Goal: Task Accomplishment & Management: Complete application form

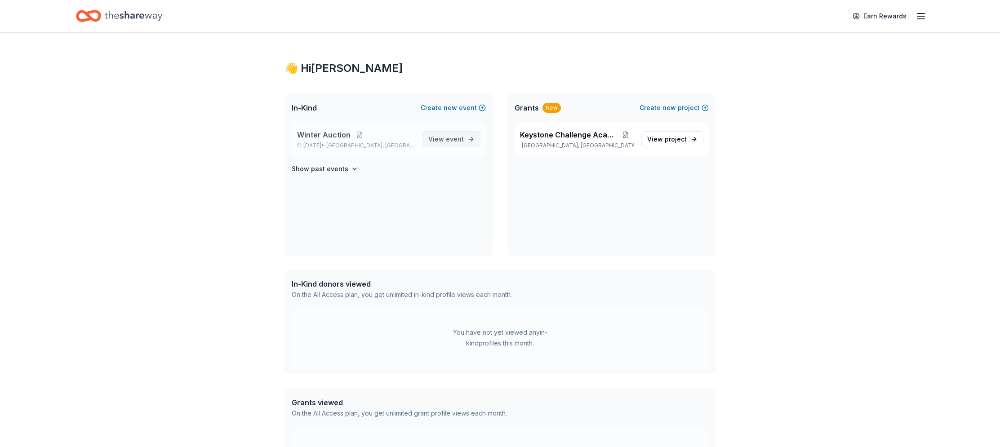
click at [452, 138] on span "event" at bounding box center [455, 139] width 18 height 8
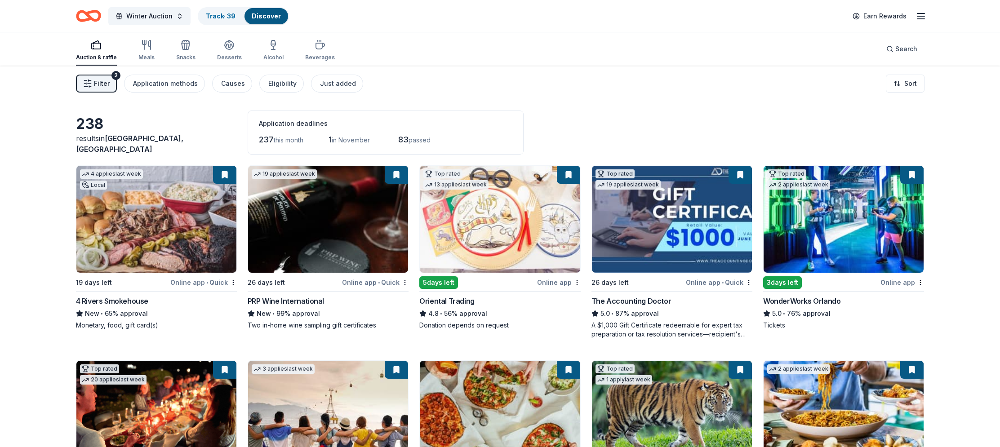
click at [101, 83] on span "Filter" at bounding box center [102, 83] width 16 height 11
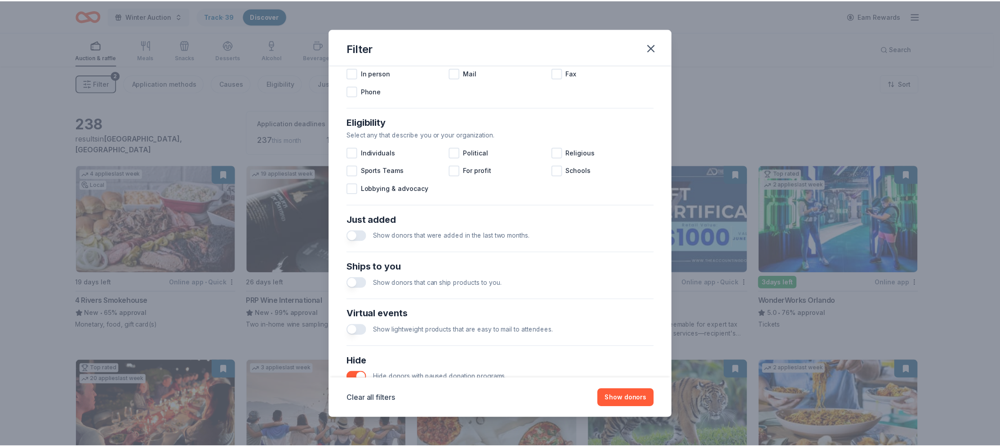
scroll to position [279, 0]
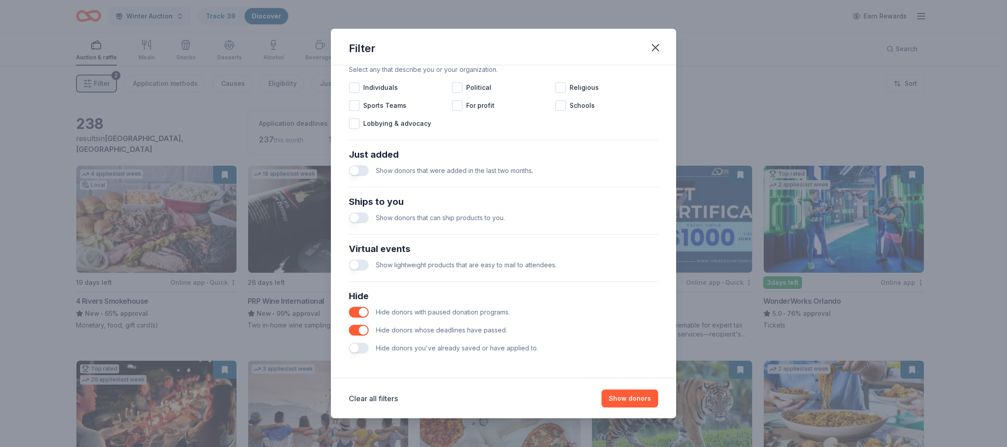
click at [355, 348] on button "button" at bounding box center [359, 348] width 20 height 11
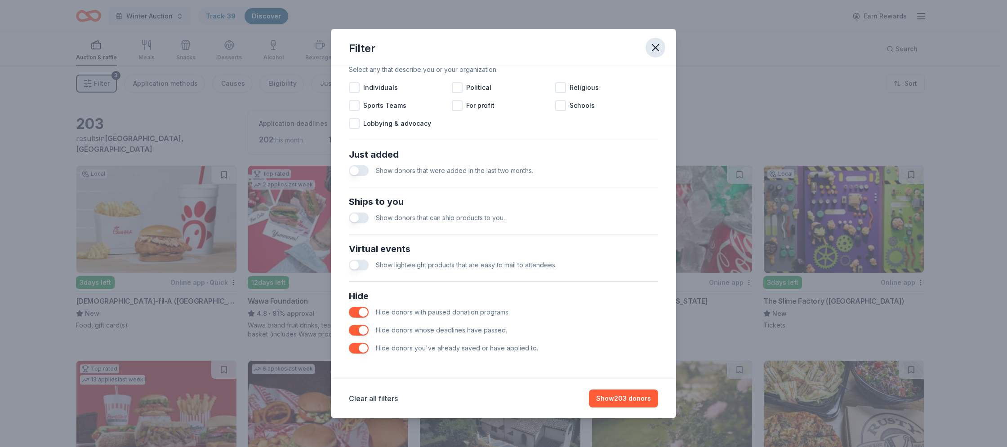
click at [653, 46] on icon "button" at bounding box center [655, 48] width 6 height 6
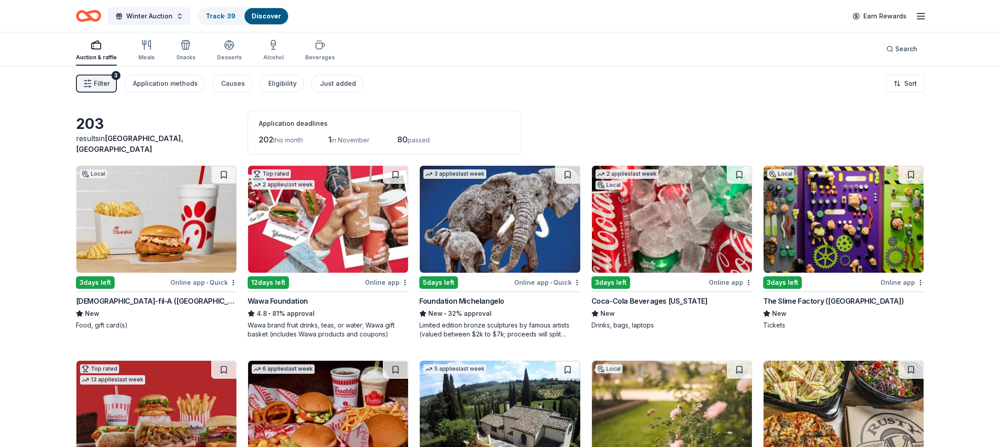
click at [175, 206] on img at bounding box center [156, 219] width 160 height 107
click at [322, 232] on img at bounding box center [328, 219] width 160 height 107
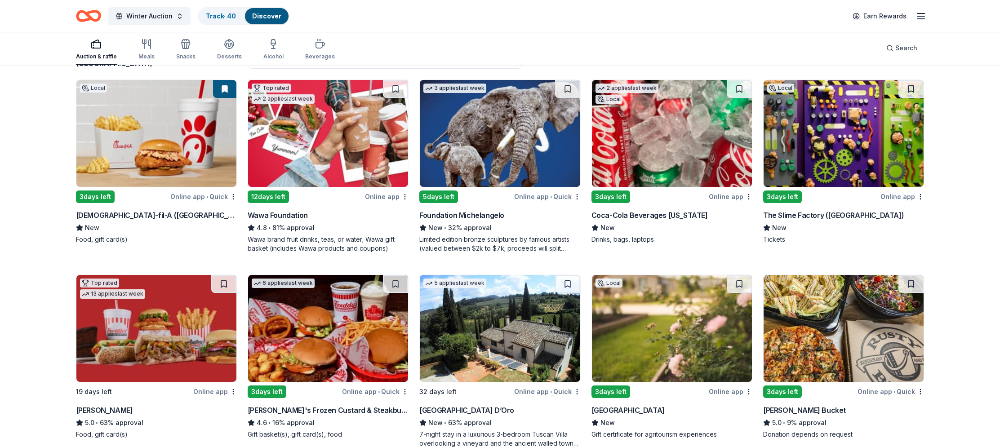
scroll to position [102, 0]
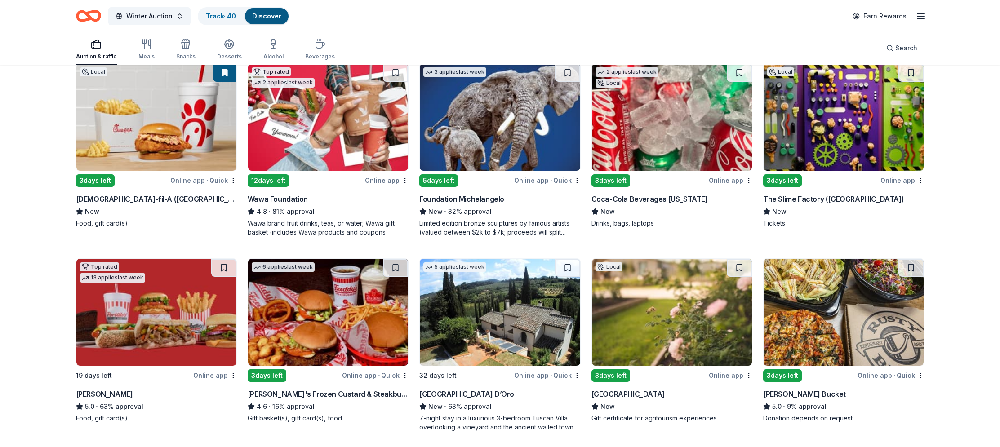
click at [857, 132] on img at bounding box center [844, 117] width 160 height 107
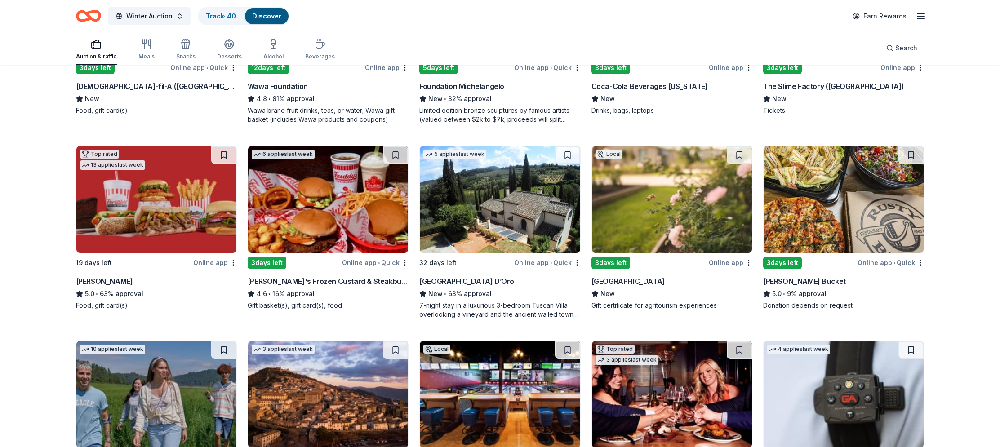
scroll to position [217, 0]
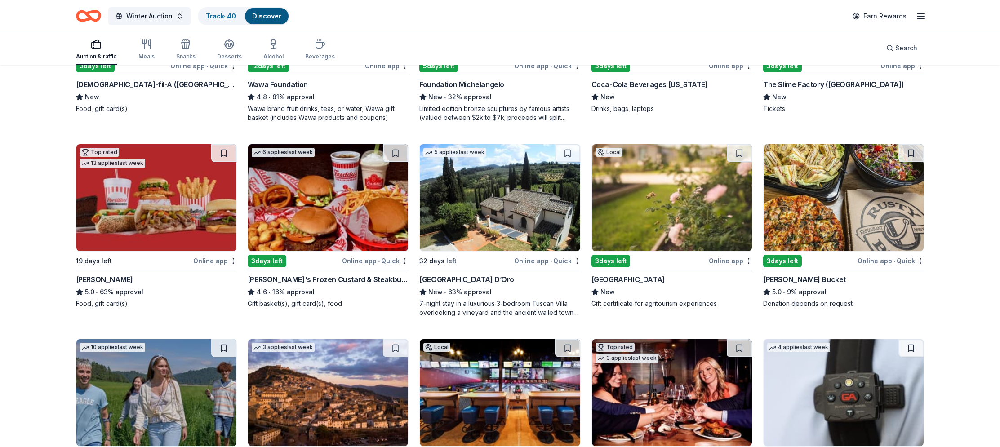
click at [643, 188] on img at bounding box center [672, 197] width 160 height 107
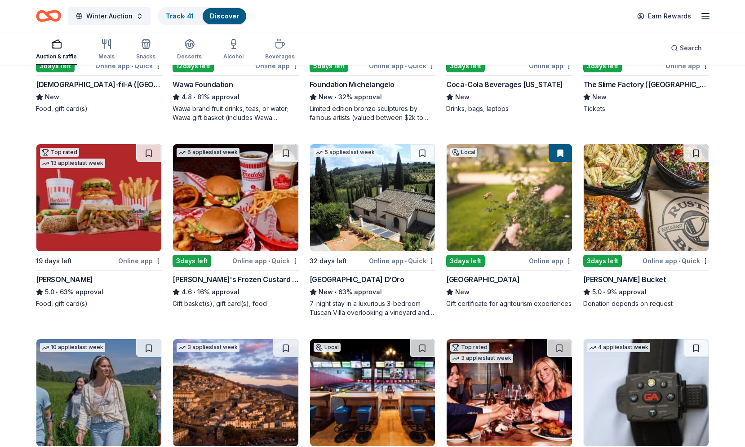
click at [628, 202] on img at bounding box center [646, 197] width 125 height 107
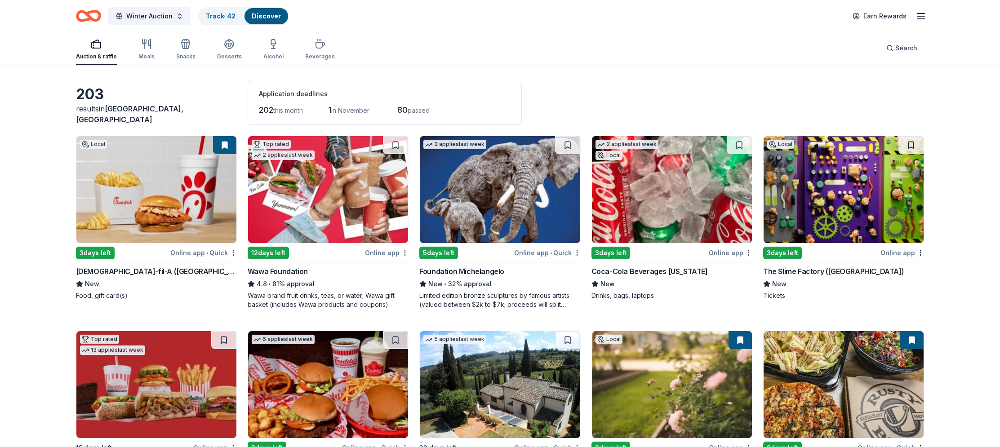
scroll to position [0, 0]
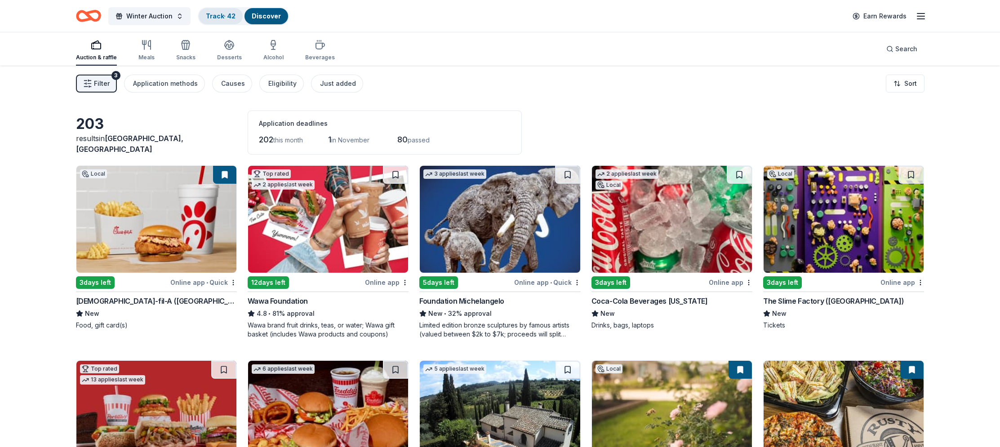
click at [216, 17] on link "Track · 42" at bounding box center [221, 16] width 30 height 8
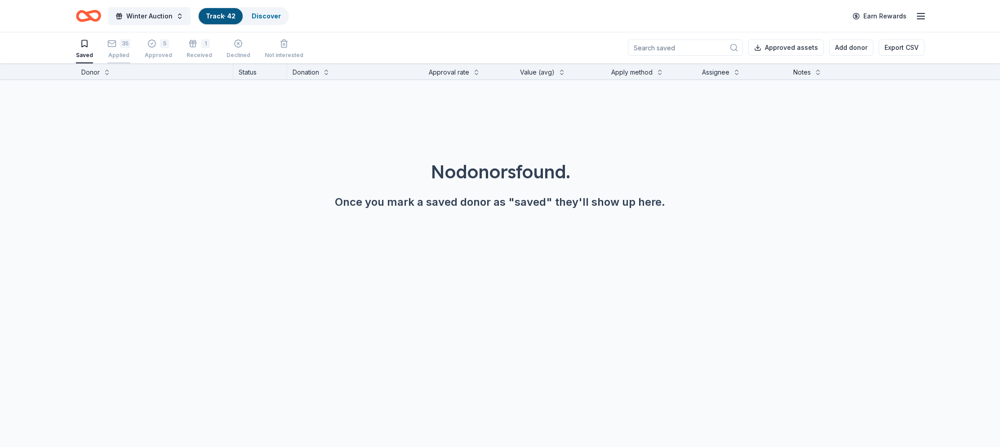
click at [114, 43] on icon "button" at bounding box center [111, 43] width 9 height 9
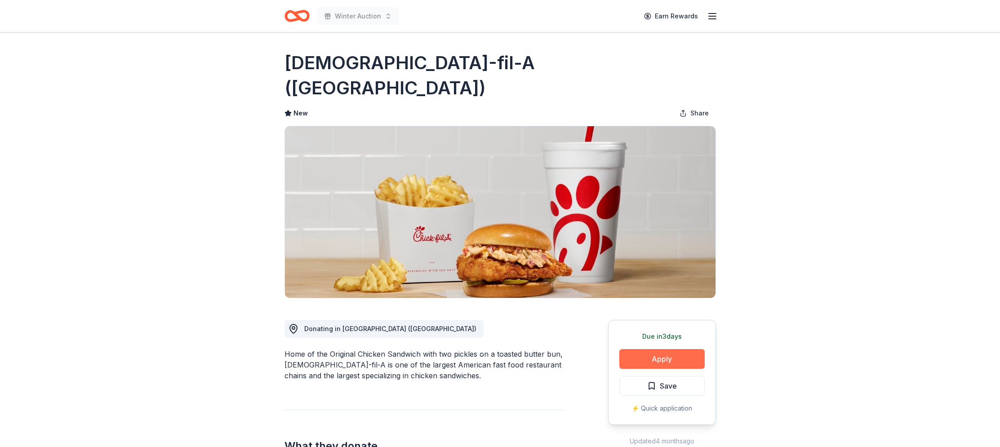
click at [701, 349] on button "Apply" at bounding box center [661, 359] width 85 height 20
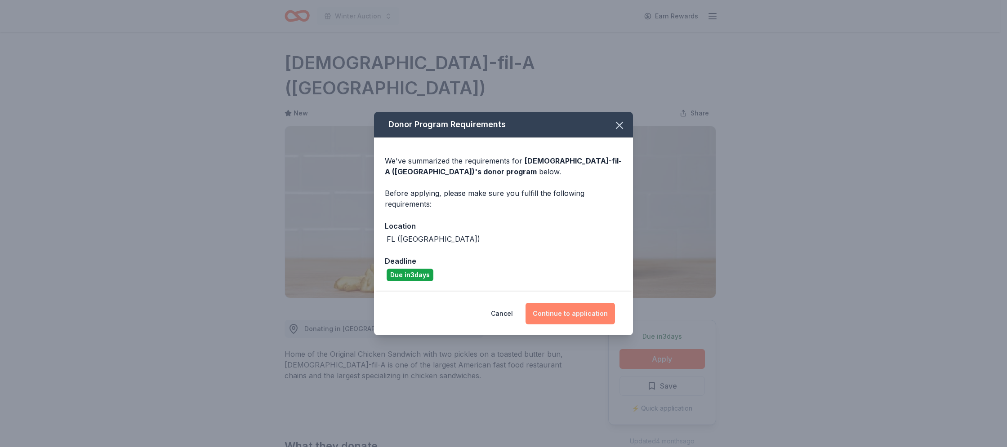
click at [559, 315] on button "Continue to application" at bounding box center [569, 314] width 89 height 22
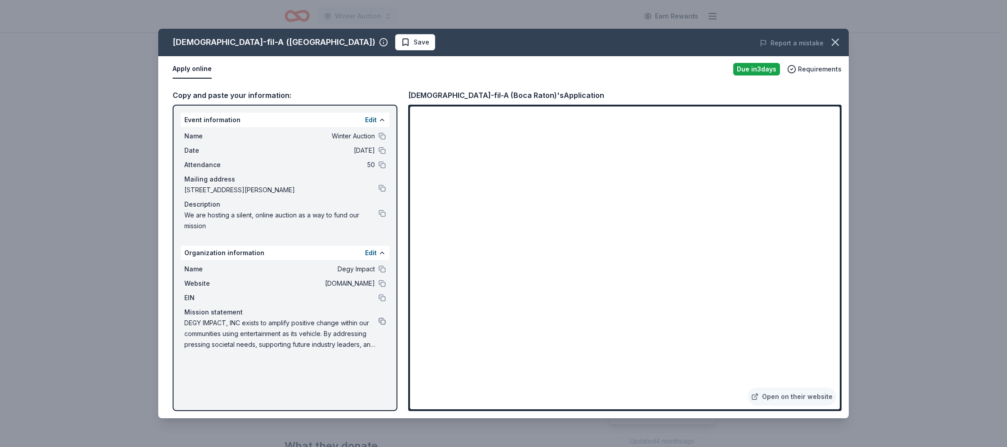
click at [382, 322] on button at bounding box center [381, 321] width 7 height 7
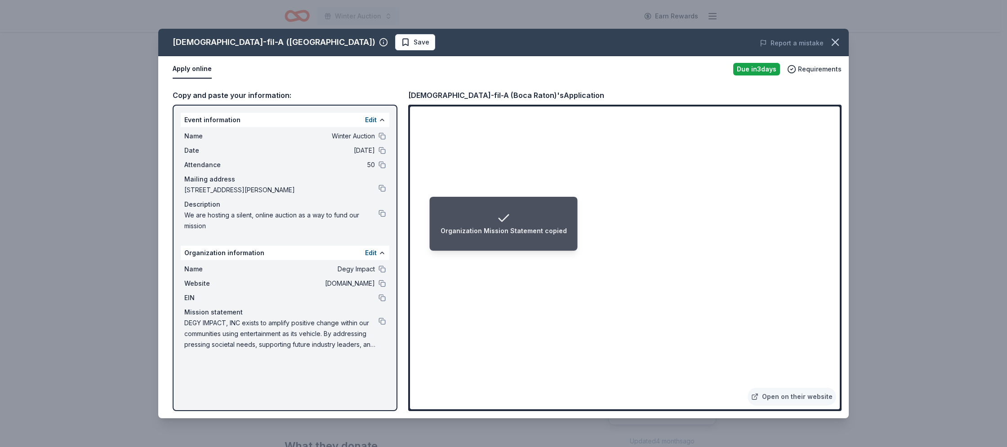
click at [313, 51] on div "Chick-fil-A (Boca Raton) Save Report a mistake" at bounding box center [503, 42] width 690 height 27
click at [414, 41] on span "Save" at bounding box center [422, 42] width 16 height 11
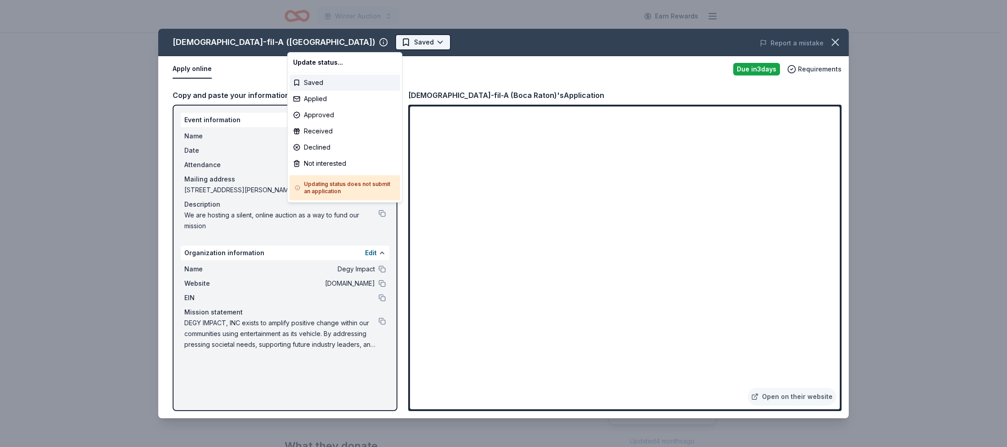
click at [332, 43] on html "Winter Auction Earn Rewards Due in 3 days Share Chick-fil-A (Boca Raton) New Sh…" at bounding box center [503, 223] width 1007 height 447
click at [326, 98] on div "Applied" at bounding box center [344, 99] width 111 height 16
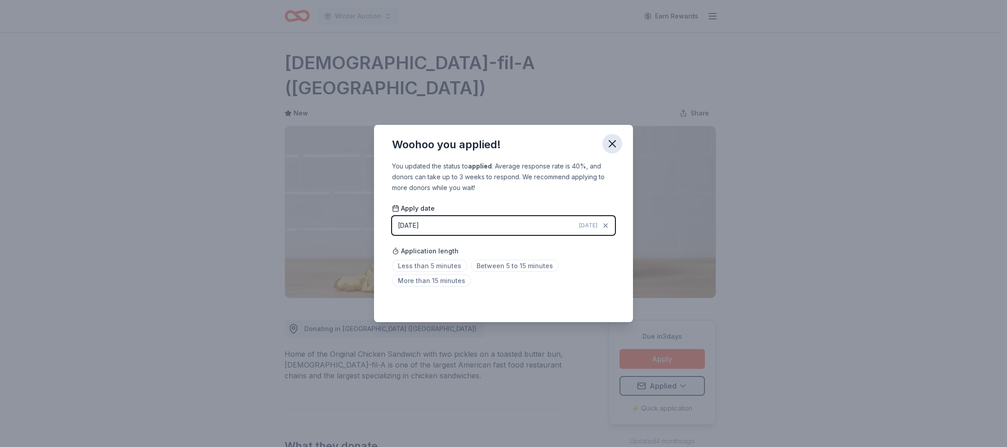
click at [613, 141] on icon "button" at bounding box center [612, 144] width 13 height 13
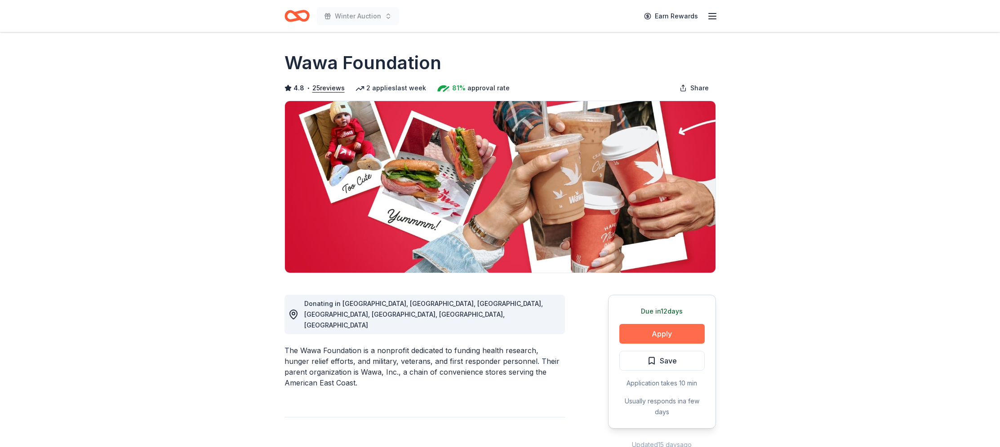
click at [691, 331] on button "Apply" at bounding box center [661, 334] width 85 height 20
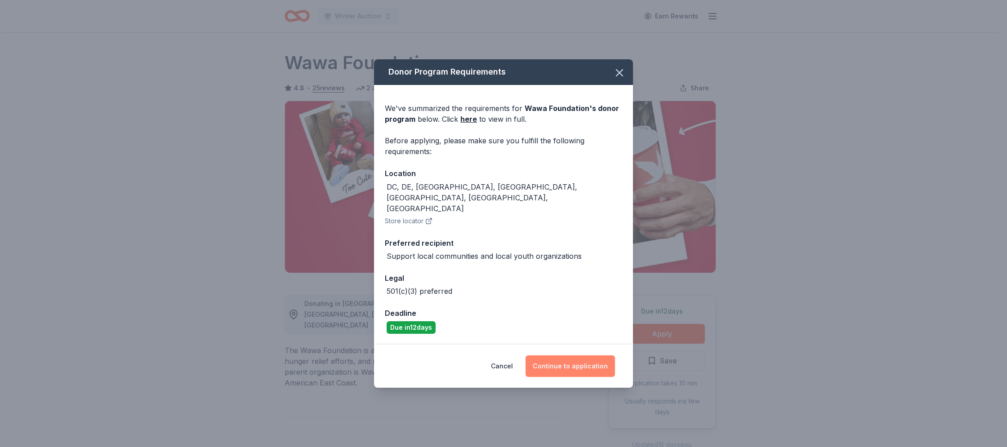
click at [579, 360] on button "Continue to application" at bounding box center [569, 367] width 89 height 22
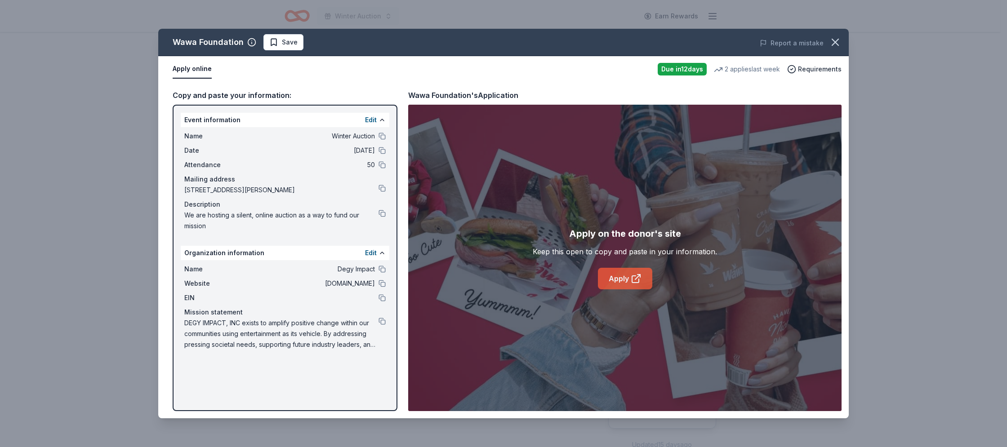
click at [615, 275] on link "Apply" at bounding box center [625, 279] width 54 height 22
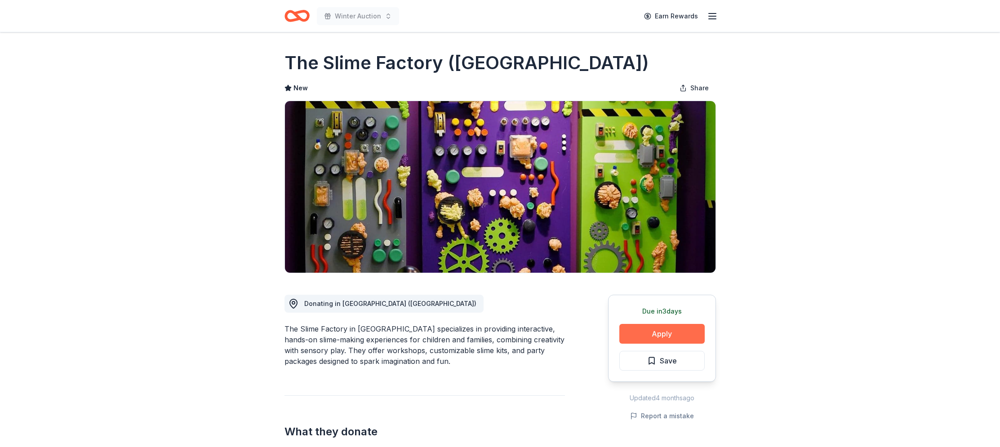
click at [686, 331] on button "Apply" at bounding box center [661, 334] width 85 height 20
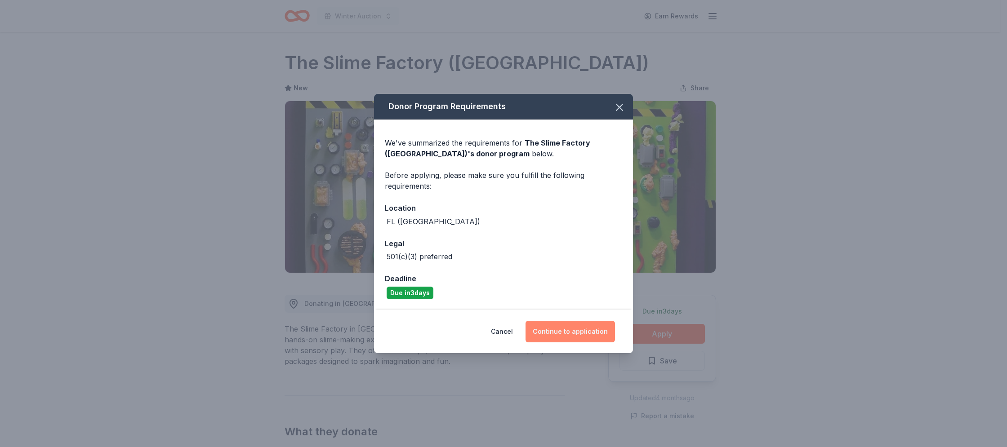
click at [561, 329] on button "Continue to application" at bounding box center [569, 332] width 89 height 22
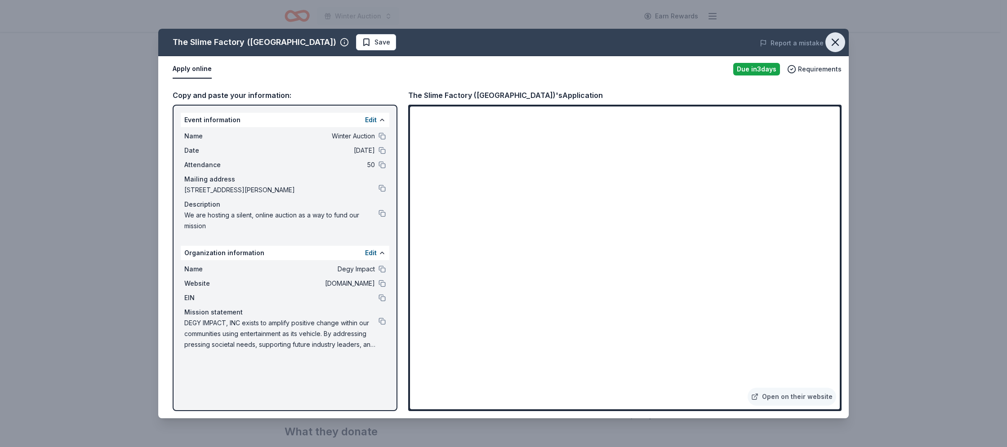
click at [837, 40] on icon "button" at bounding box center [835, 42] width 6 height 6
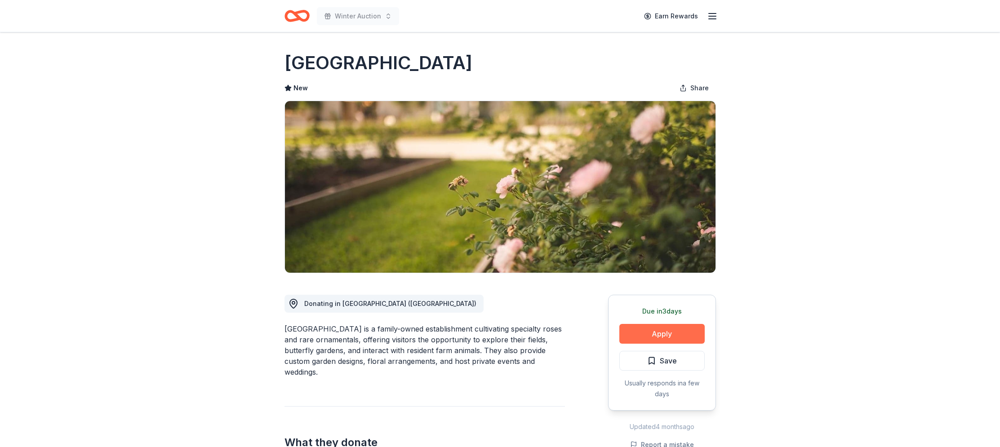
click at [674, 331] on button "Apply" at bounding box center [661, 334] width 85 height 20
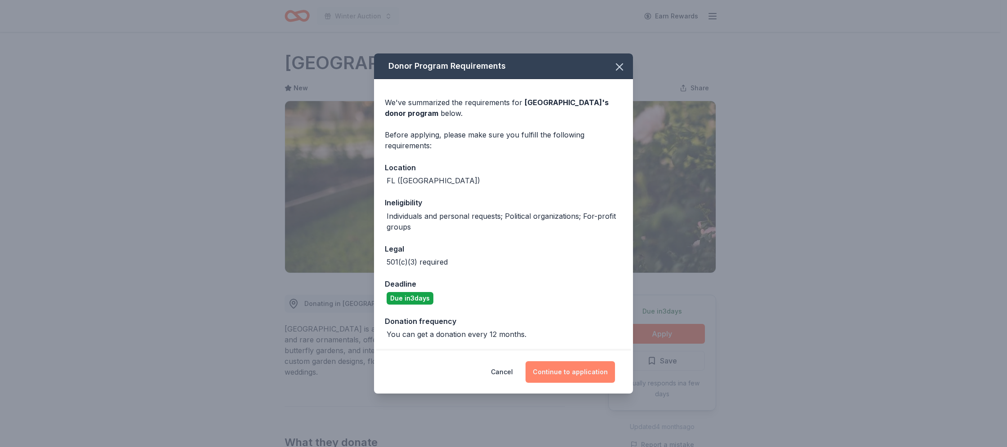
click at [573, 375] on button "Continue to application" at bounding box center [569, 372] width 89 height 22
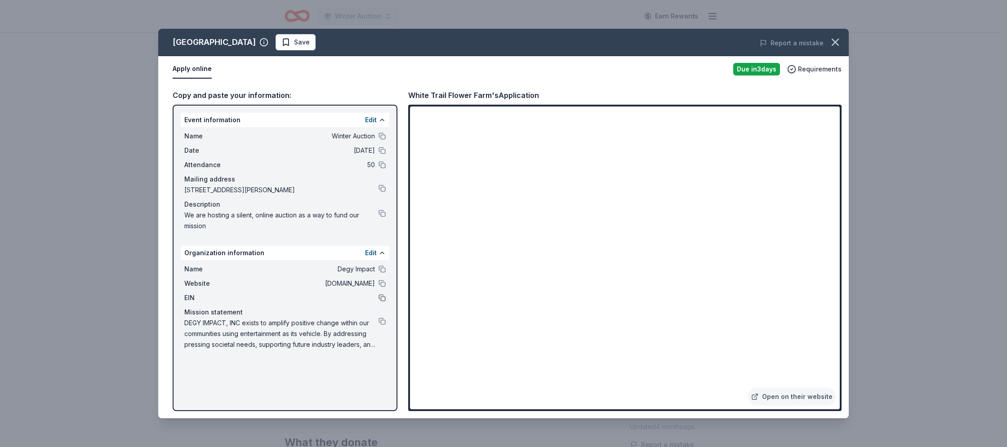
click at [382, 299] on button at bounding box center [381, 297] width 7 height 7
click at [326, 230] on span "We are hosting a silent, online auction as a way to fund our mission" at bounding box center [281, 221] width 194 height 22
click at [381, 318] on button at bounding box center [381, 321] width 7 height 7
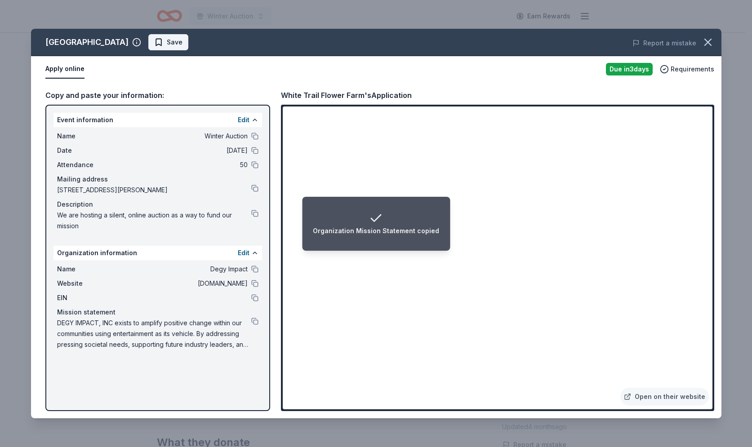
click at [183, 40] on span "Save" at bounding box center [175, 42] width 16 height 11
click at [201, 40] on html "Organization Mission Statement copied Winter Auction Earn Rewards Due in 3 days…" at bounding box center [376, 223] width 752 height 447
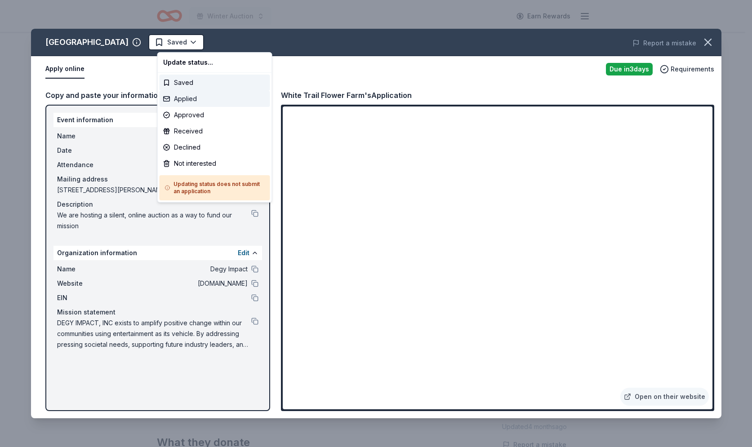
click at [192, 101] on div "Applied" at bounding box center [215, 99] width 111 height 16
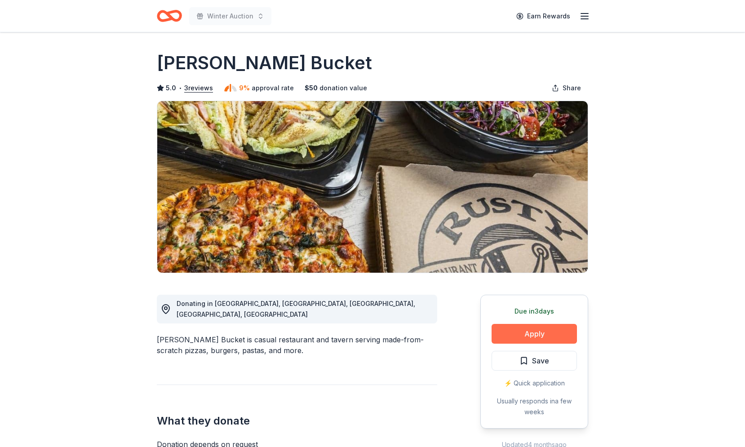
click at [539, 339] on button "Apply" at bounding box center [534, 334] width 85 height 20
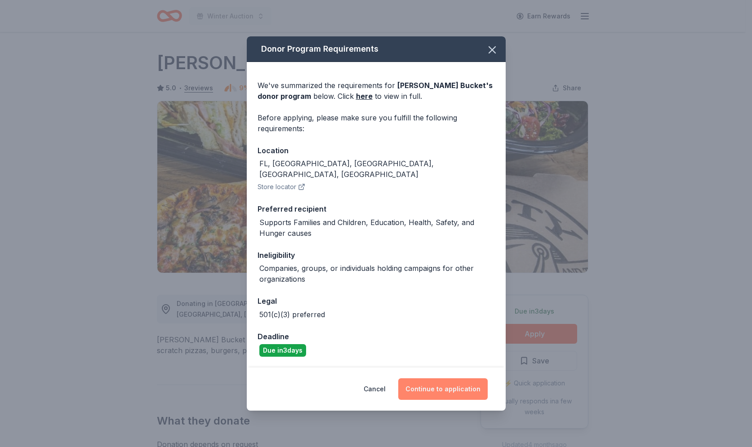
click at [437, 388] on button "Continue to application" at bounding box center [442, 389] width 89 height 22
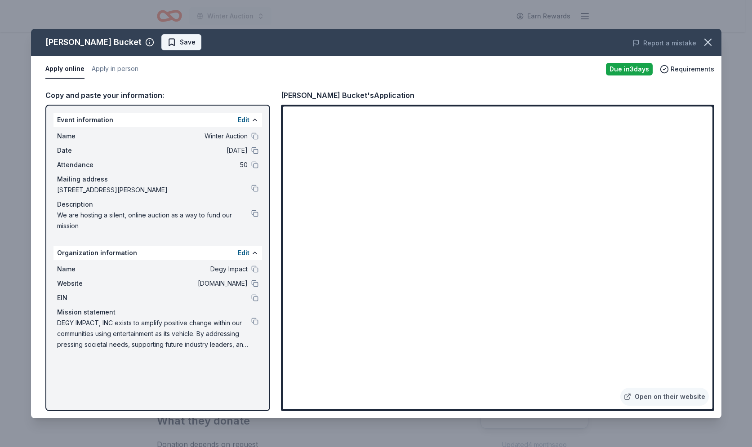
click at [180, 47] on span "Save" at bounding box center [188, 42] width 16 height 11
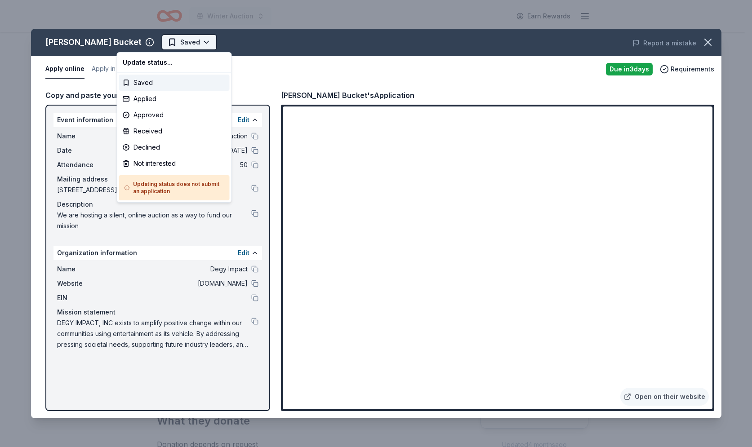
click at [161, 40] on html "Winter Auction Earn Rewards Due [DATE] Share [PERSON_NAME] Bucket 5.0 • 3 revie…" at bounding box center [376, 223] width 752 height 447
click at [135, 98] on div "Applied" at bounding box center [174, 99] width 111 height 16
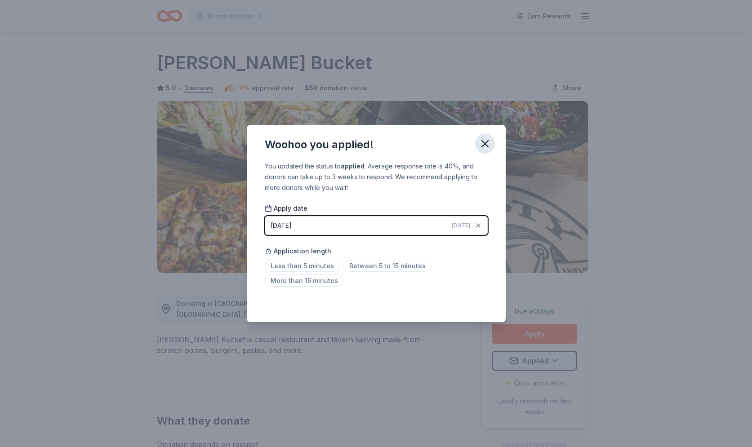
click at [482, 142] on icon "button" at bounding box center [485, 144] width 13 height 13
